Goal: Use online tool/utility: Utilize a website feature to perform a specific function

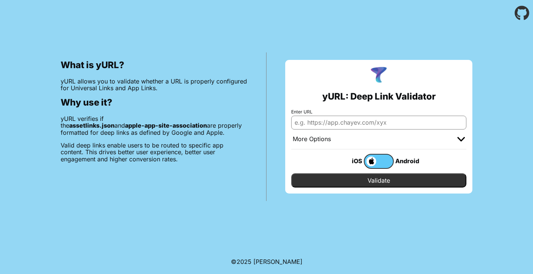
type input "[URL][DOMAIN_NAME]"
click at [366, 177] on input "Validate" at bounding box center [378, 180] width 175 height 14
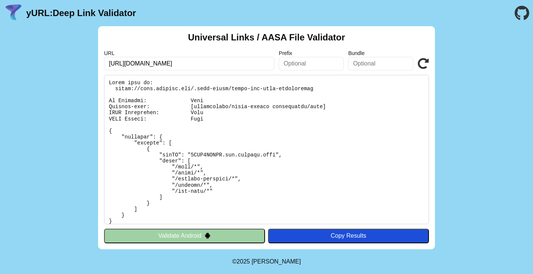
click at [192, 240] on button "Validate Android" at bounding box center [184, 236] width 161 height 14
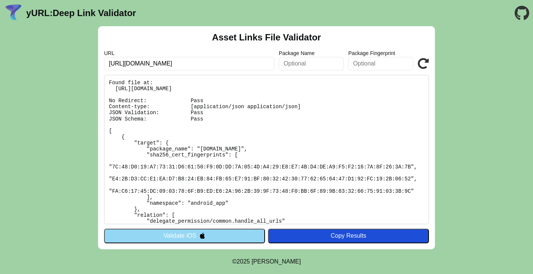
click at [425, 59] on icon at bounding box center [422, 63] width 11 height 11
